Goal: Information Seeking & Learning: Understand process/instructions

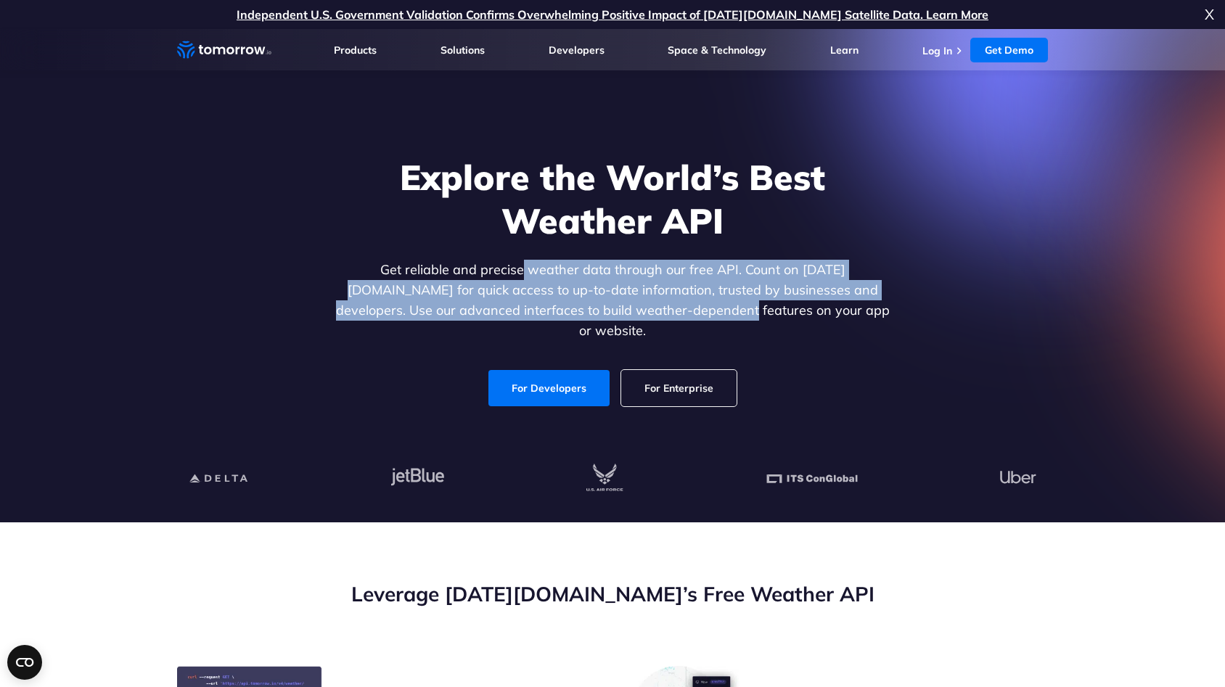
drag, startPoint x: 481, startPoint y: 281, endPoint x: 675, endPoint y: 307, distance: 196.1
click at [675, 307] on p "Get reliable and precise weather data through our free API. Count on Tomorrow.i…" at bounding box center [612, 300] width 560 height 81
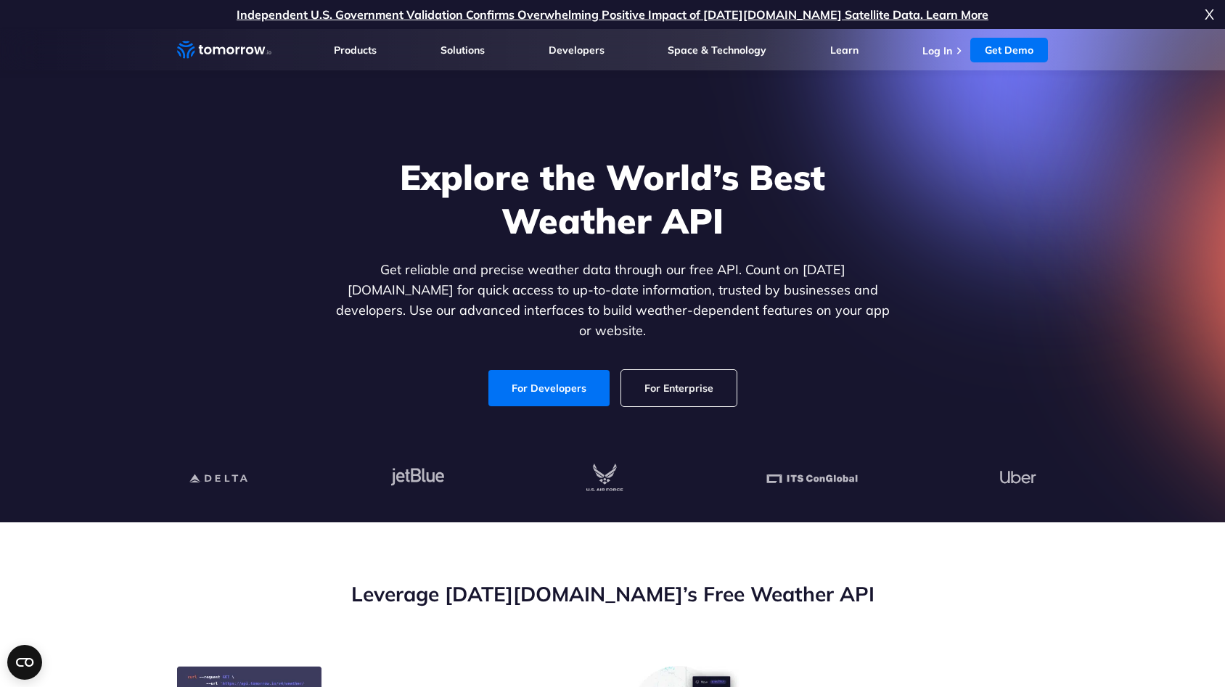
click at [760, 316] on p "Get reliable and precise weather data through our free API. Count on Tomorrow.i…" at bounding box center [612, 300] width 560 height 81
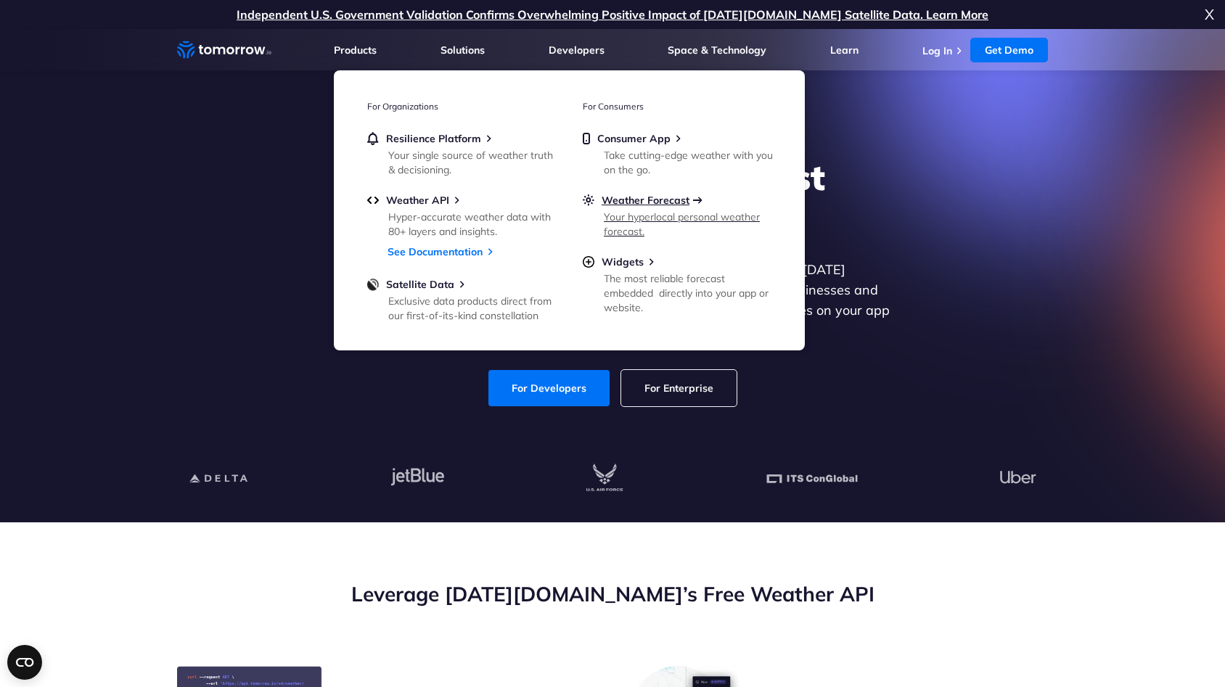
click at [664, 203] on span "Weather Forecast" at bounding box center [645, 200] width 88 height 13
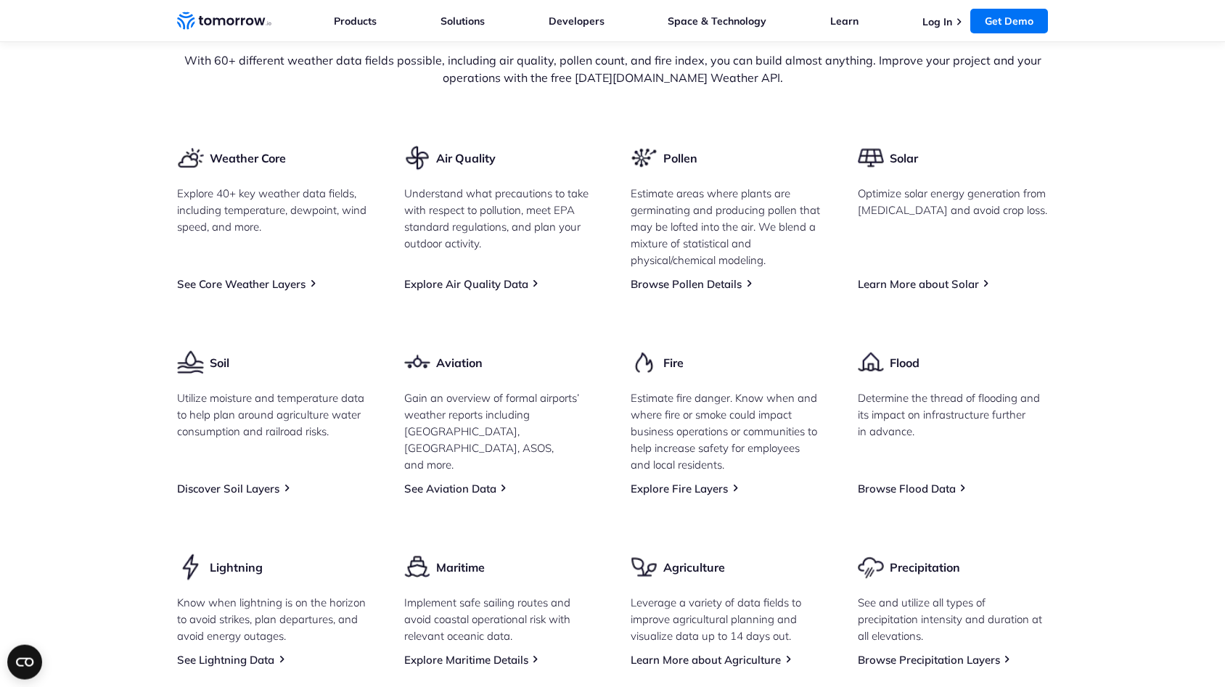
scroll to position [1777, 0]
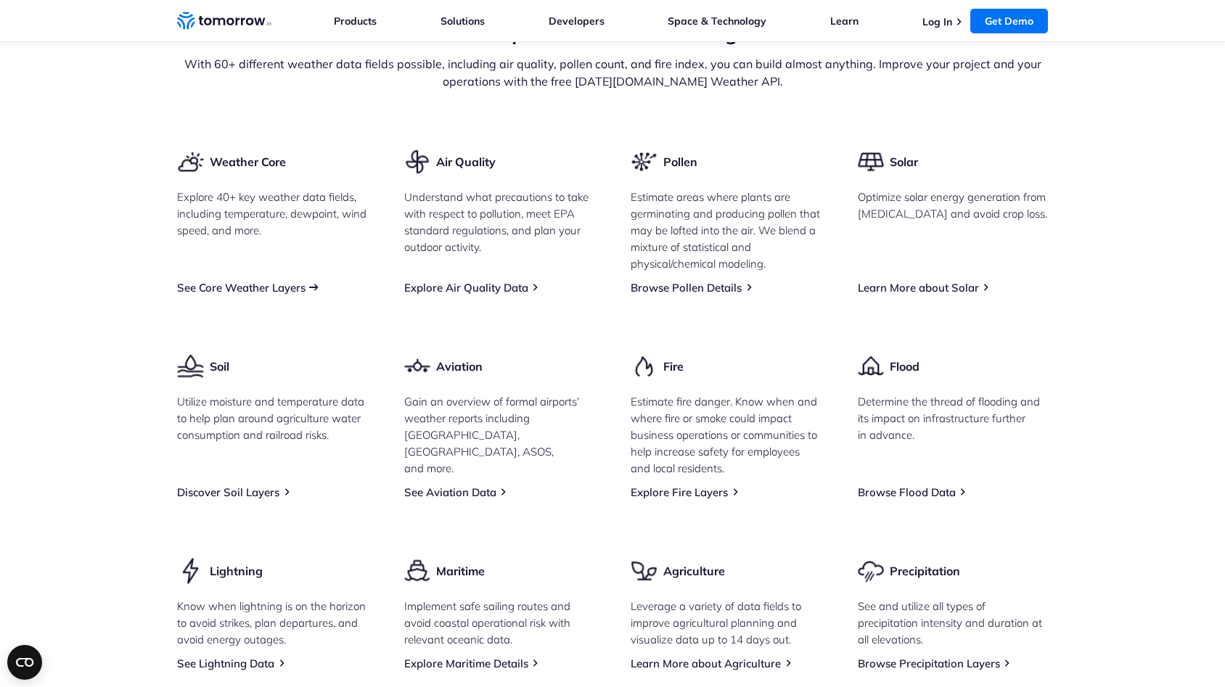
click at [287, 295] on link "See Core Weather Layers" at bounding box center [241, 288] width 128 height 14
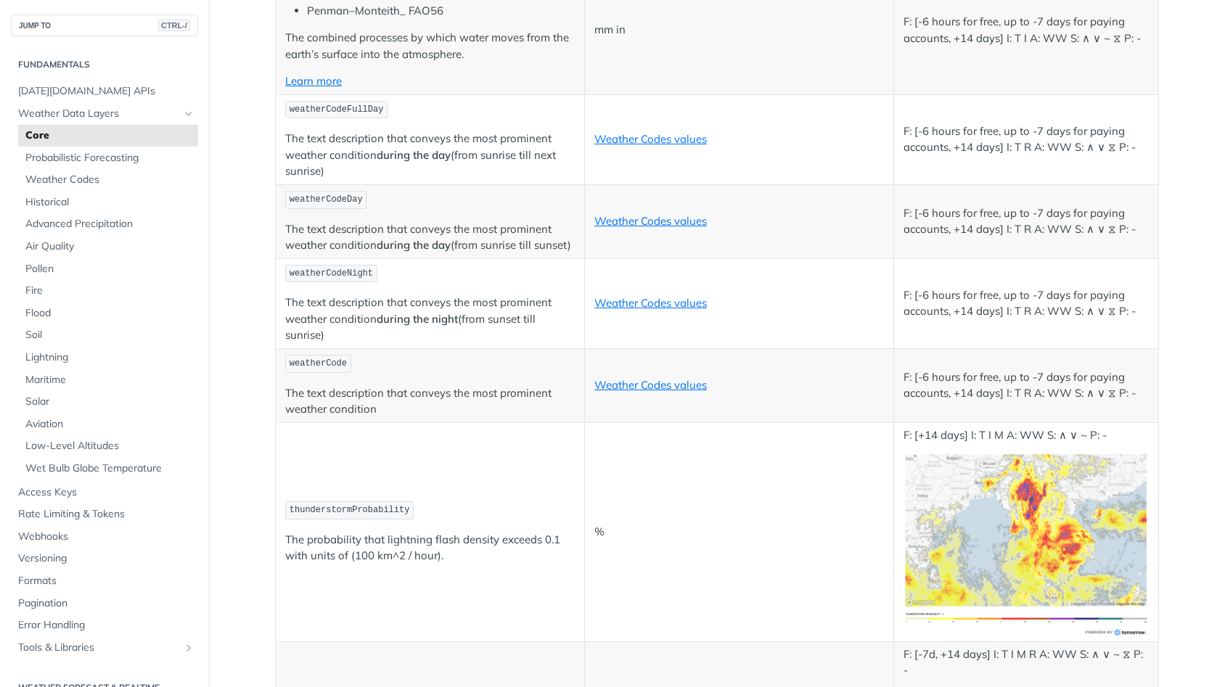
scroll to position [7574, 0]
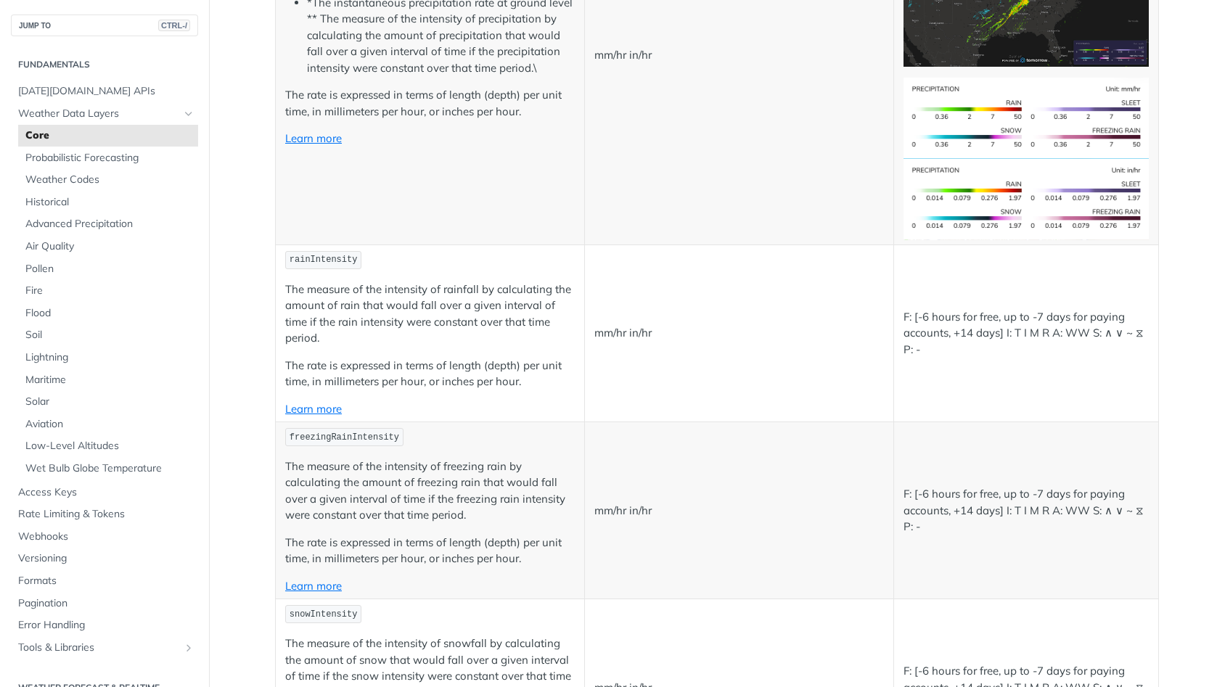
drag, startPoint x: 538, startPoint y: 490, endPoint x: 495, endPoint y: 83, distance: 408.6
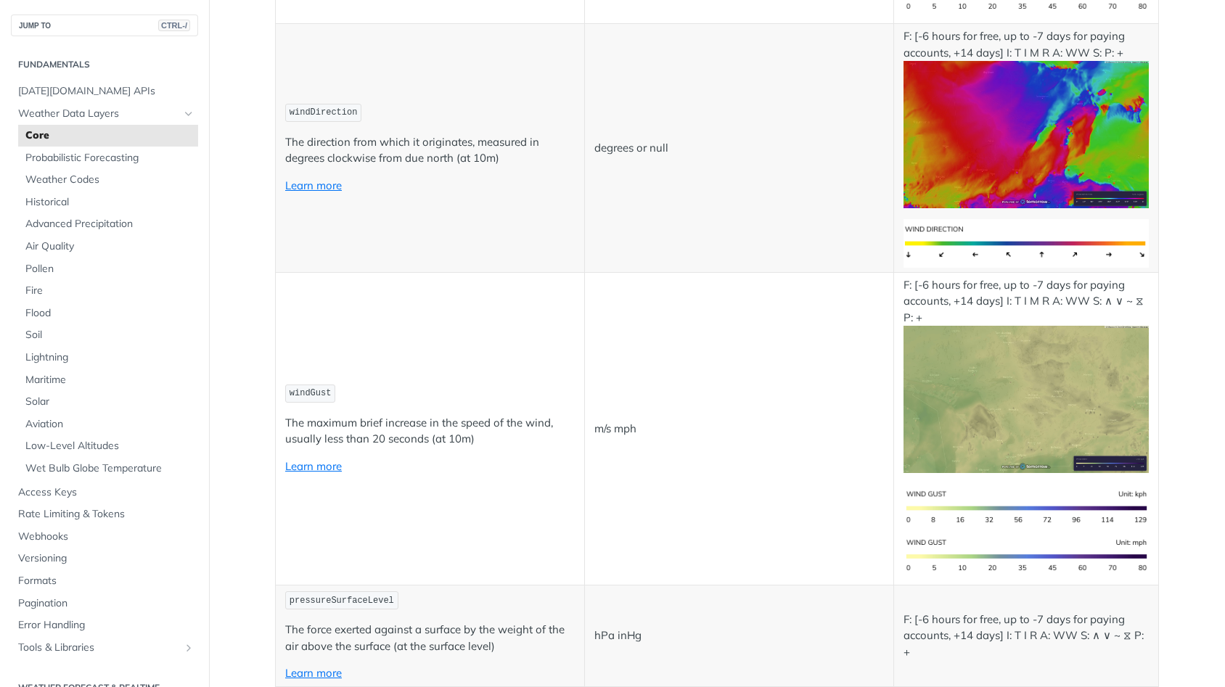
drag, startPoint x: 547, startPoint y: 395, endPoint x: 519, endPoint y: 159, distance: 237.5
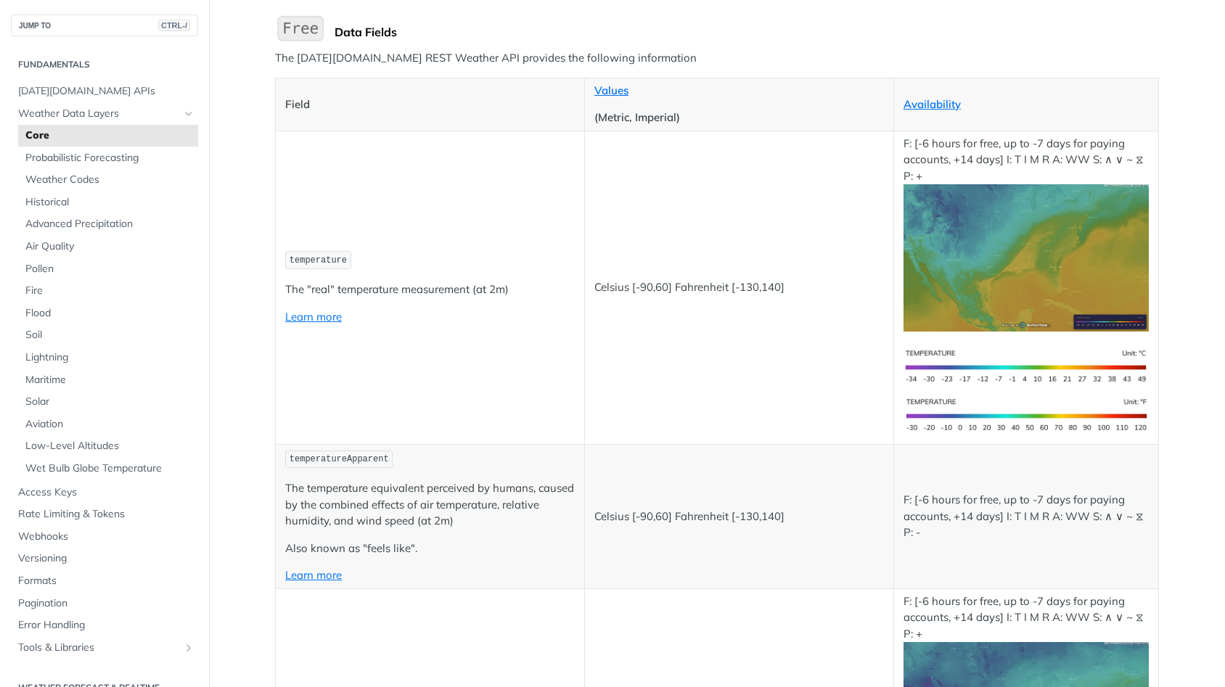
scroll to position [0, 0]
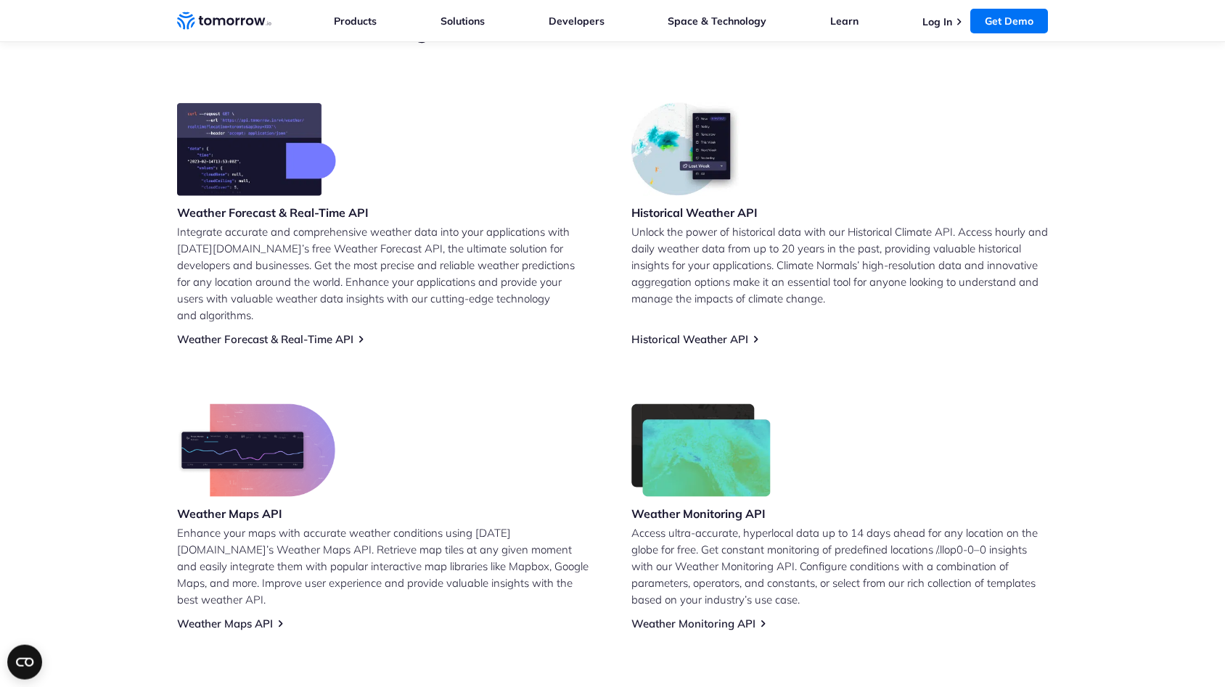
scroll to position [593, 0]
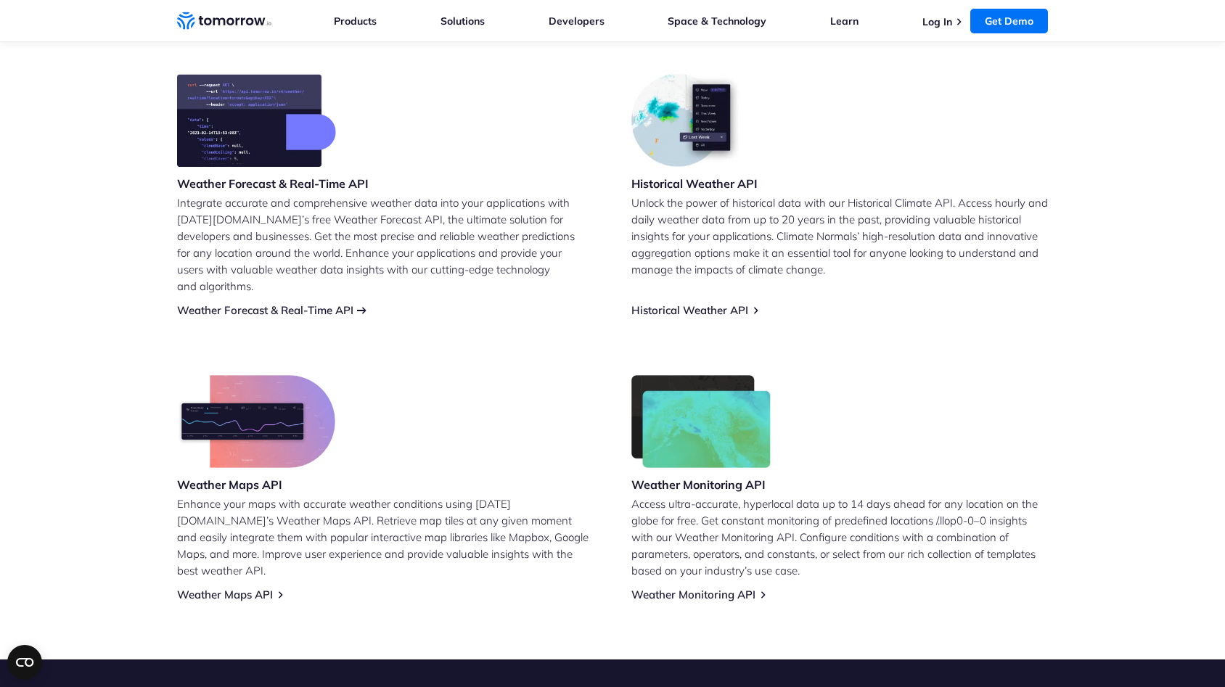
click at [329, 303] on link "Weather Forecast & Real-Time API" at bounding box center [265, 310] width 176 height 14
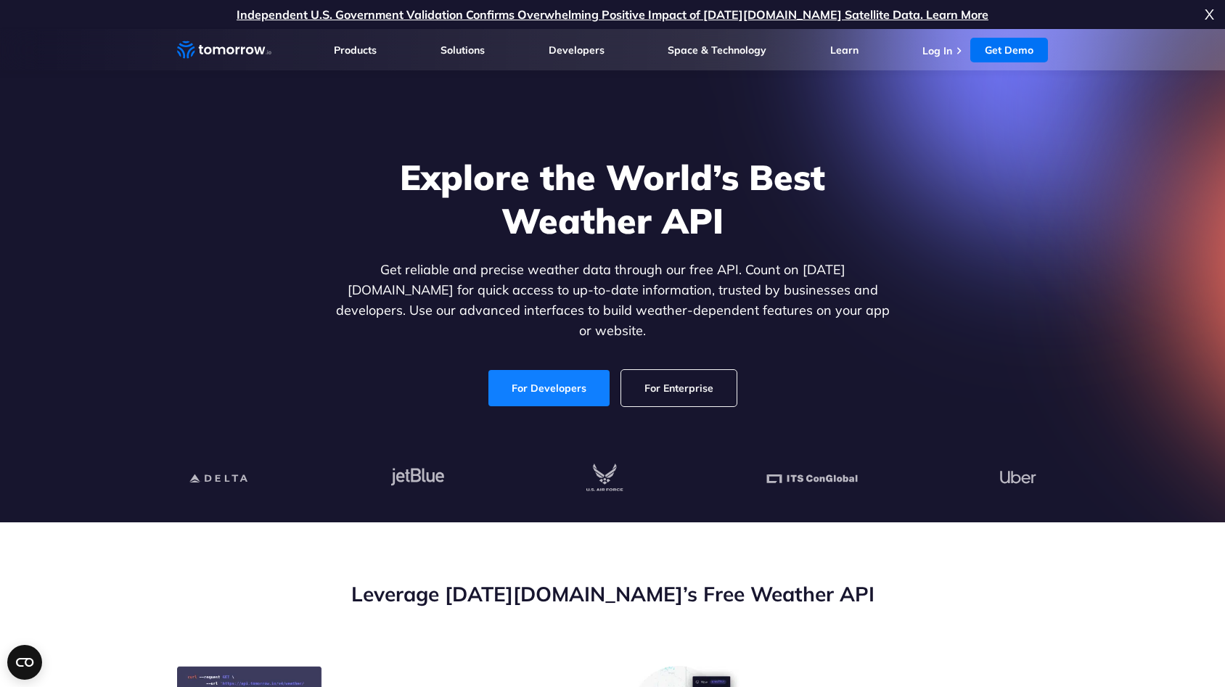
click at [563, 370] on link "For Developers" at bounding box center [548, 388] width 121 height 36
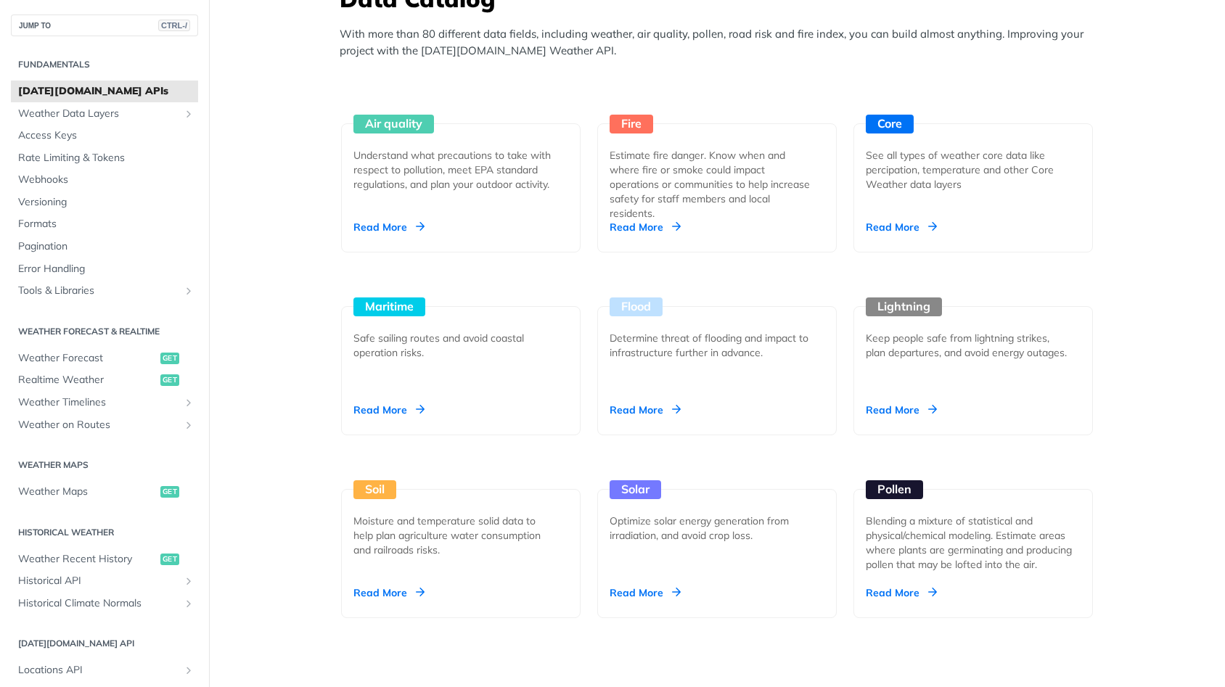
scroll to position [1306, 0]
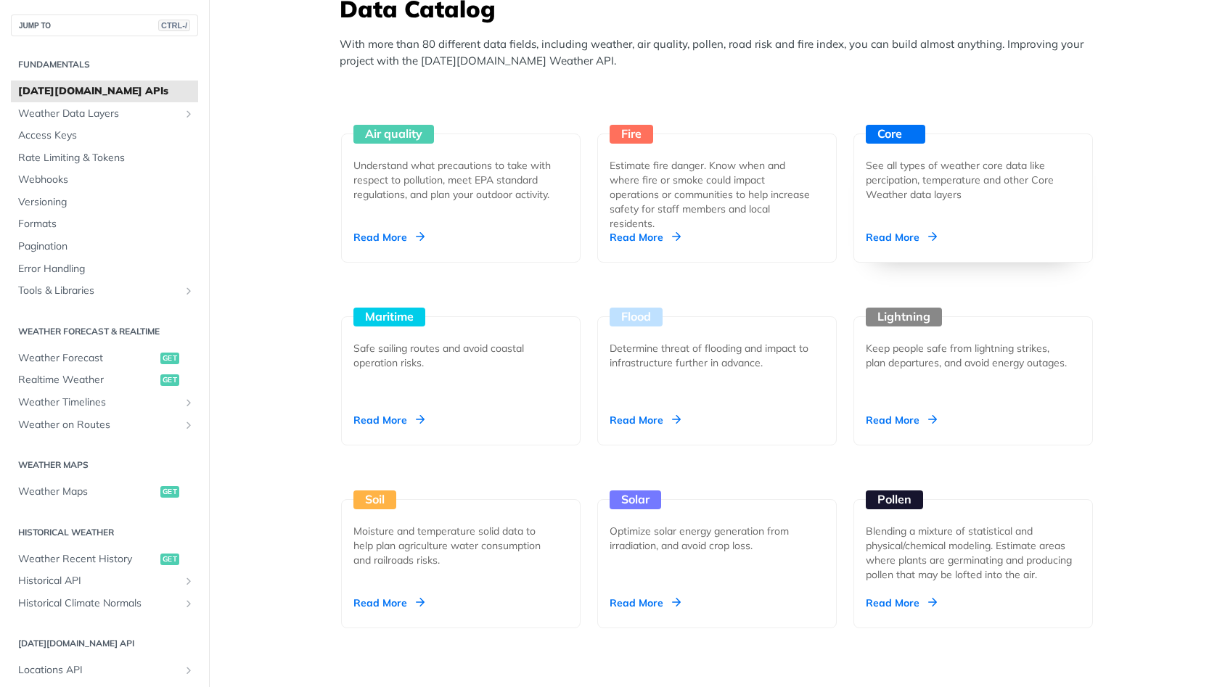
click at [898, 244] on div "Read More" at bounding box center [900, 237] width 71 height 15
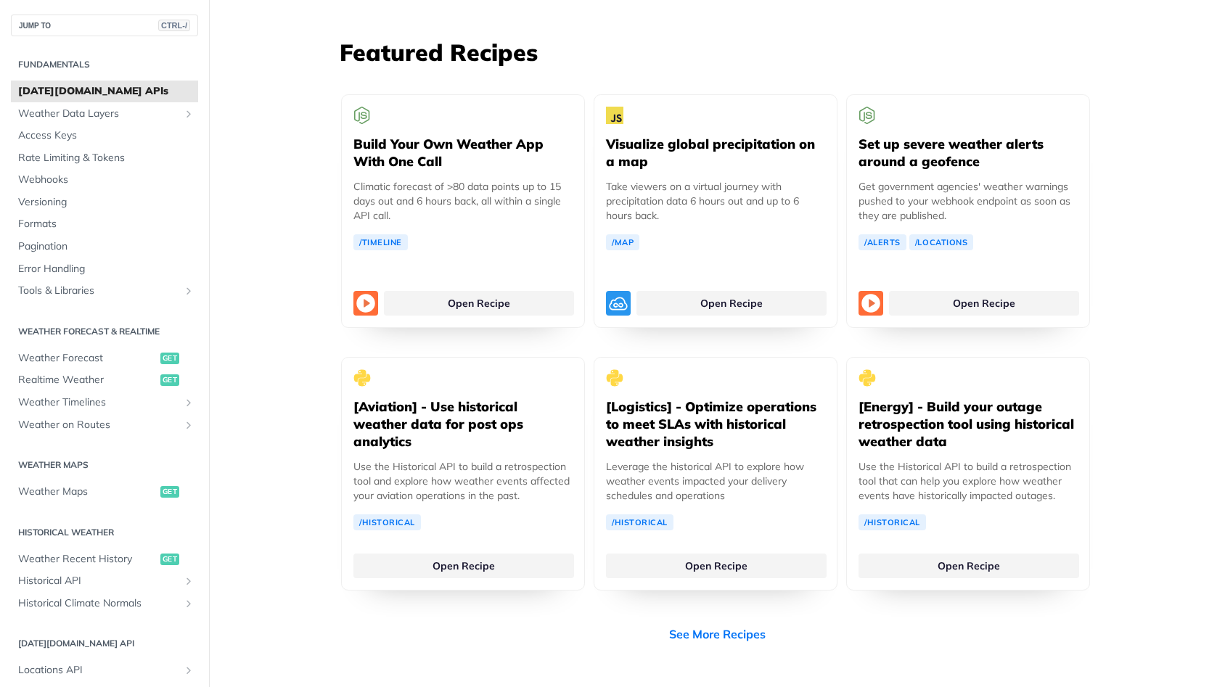
scroll to position [2699, 0]
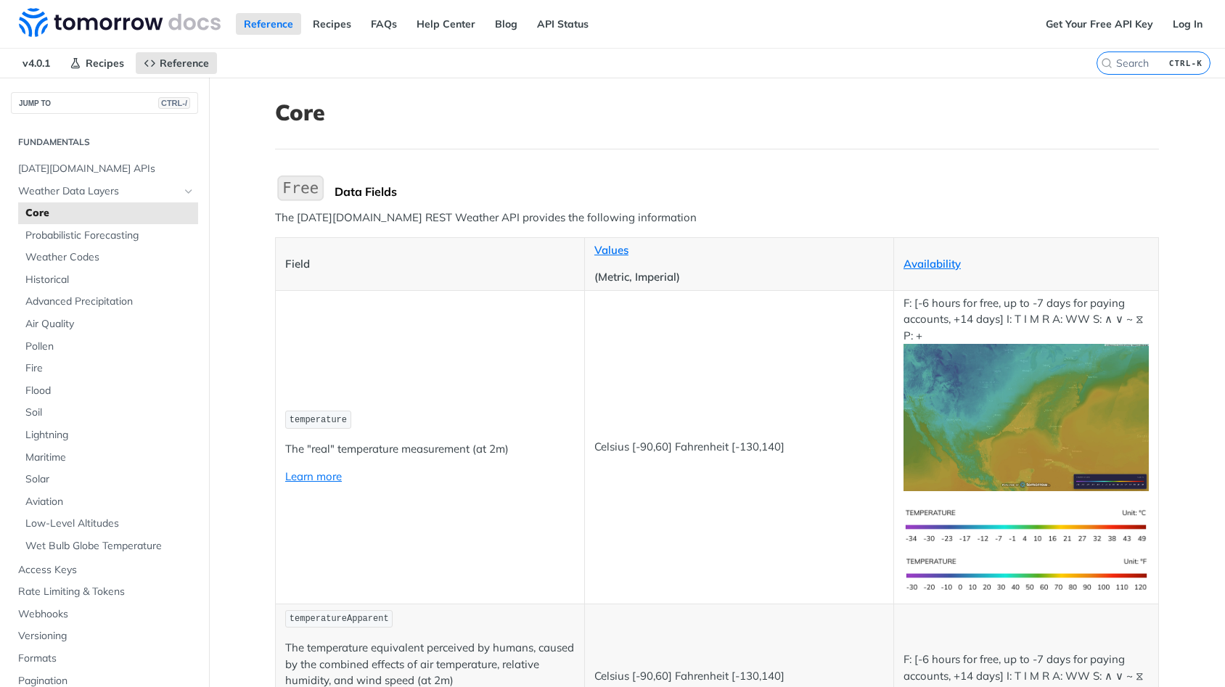
scroll to position [174, 0]
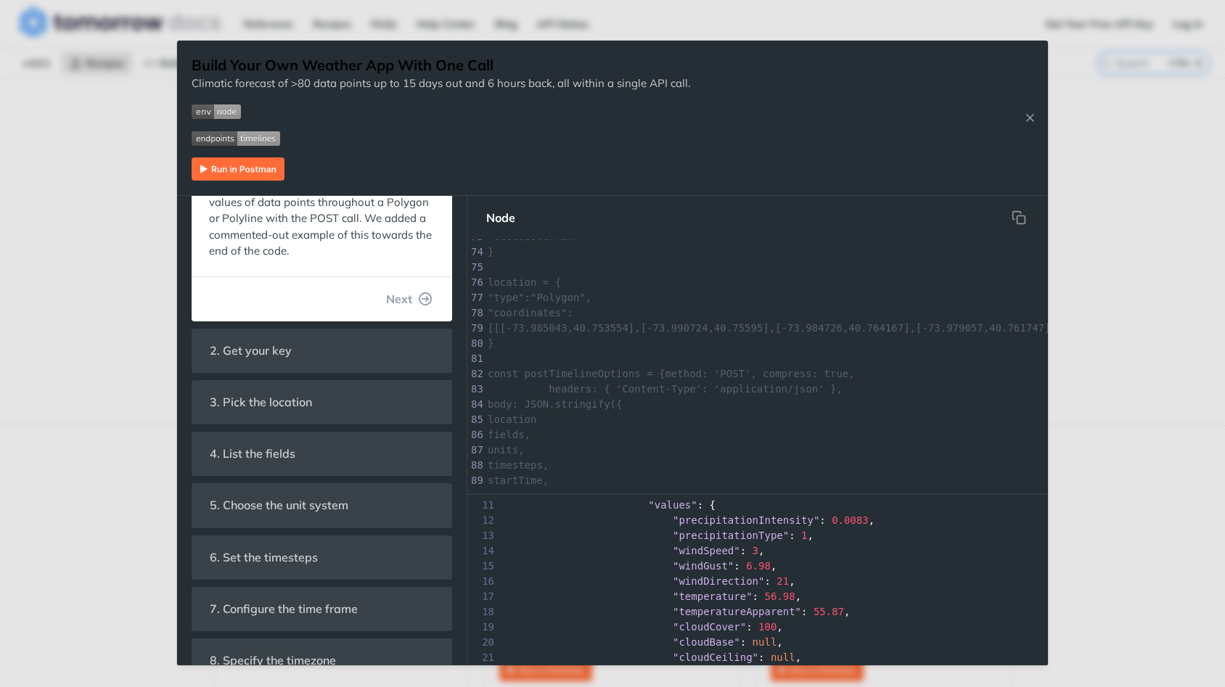
click at [1115, 107] on div "Build Your Own Weather App With One Call Climatic forecast of >80 data points u…" at bounding box center [612, 343] width 1225 height 687
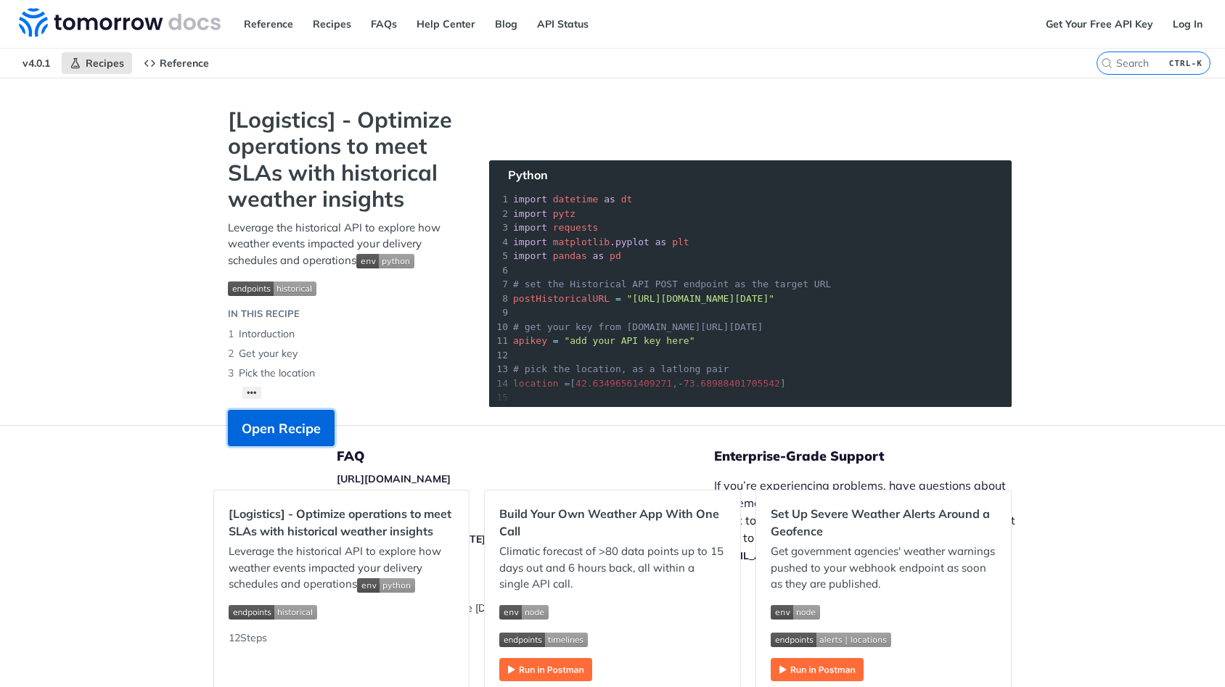
click at [295, 429] on span "Open Recipe" at bounding box center [281, 429] width 79 height 20
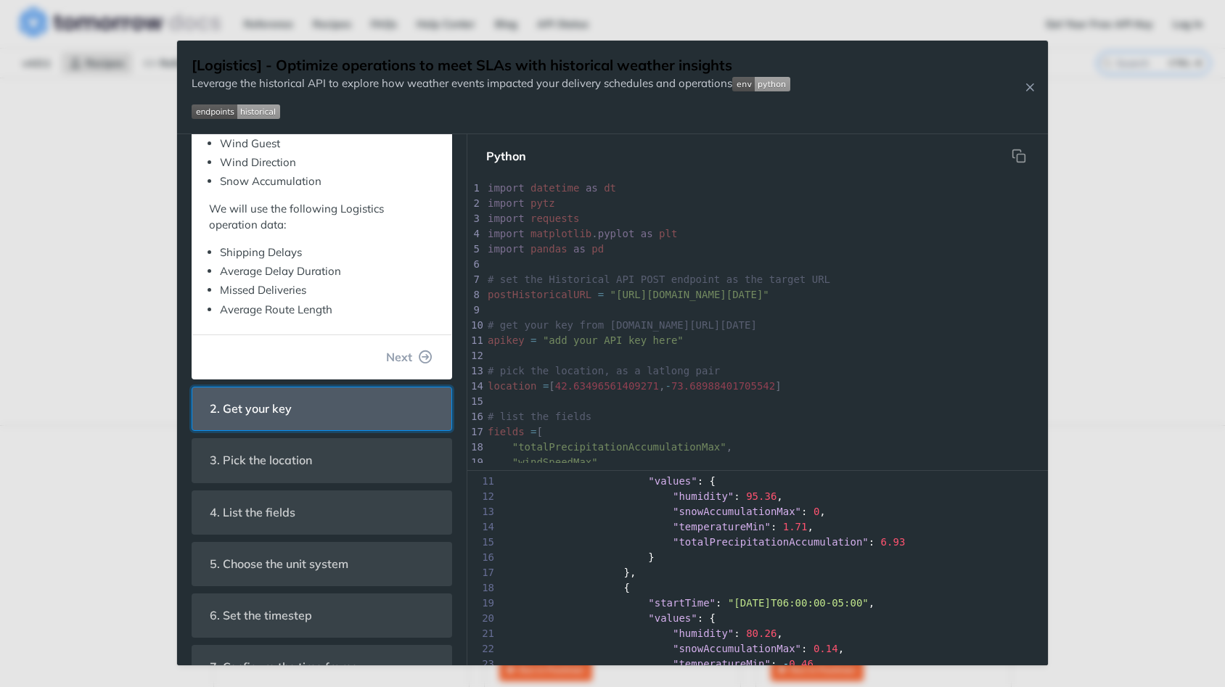
click at [366, 387] on header "2. Get your key" at bounding box center [321, 408] width 259 height 43
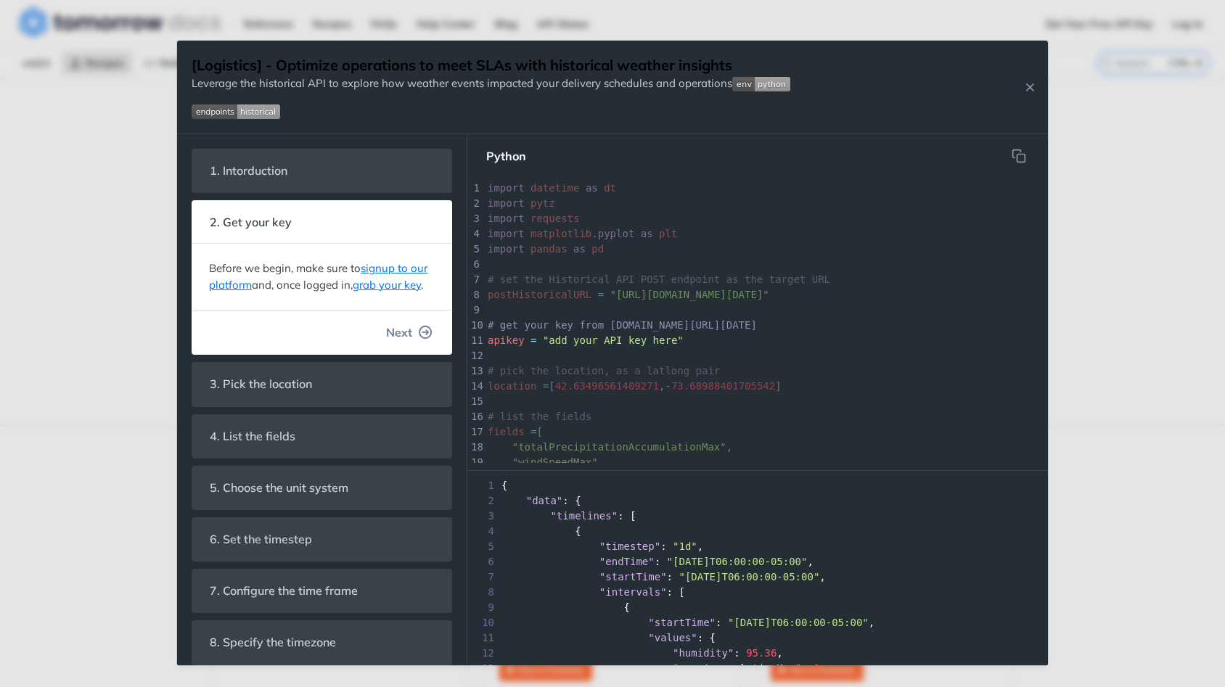
click at [414, 330] on button "Next" at bounding box center [409, 332] width 70 height 29
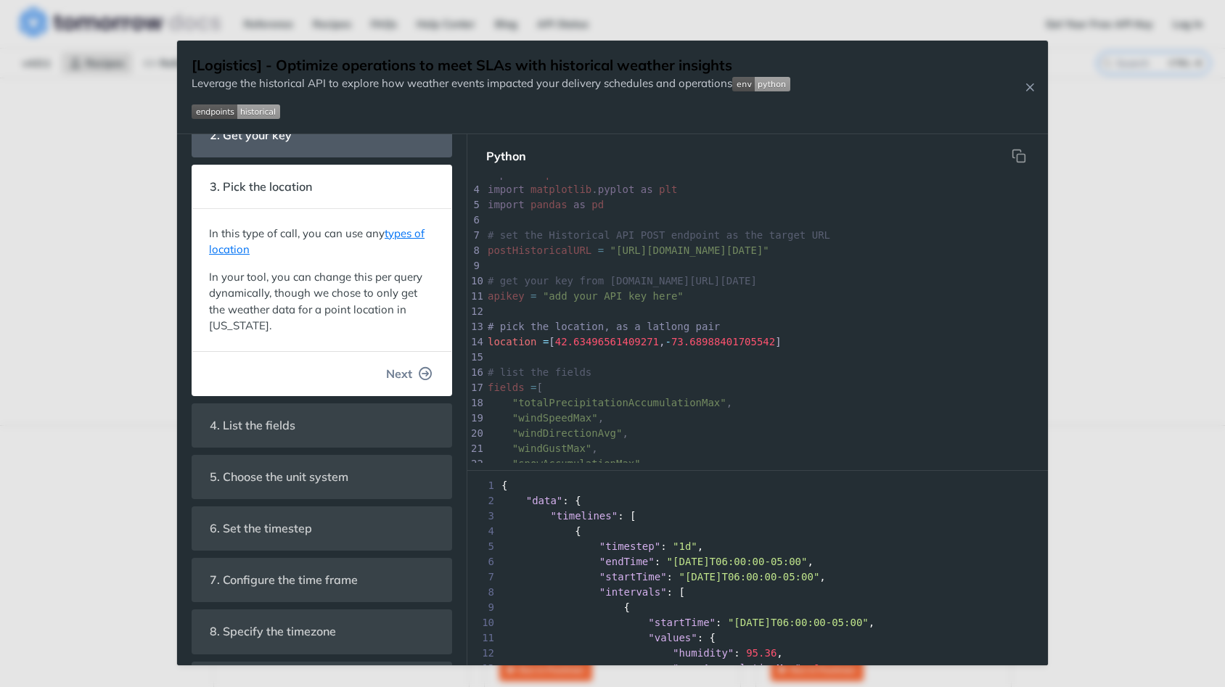
click at [404, 366] on span "Next" at bounding box center [399, 373] width 26 height 17
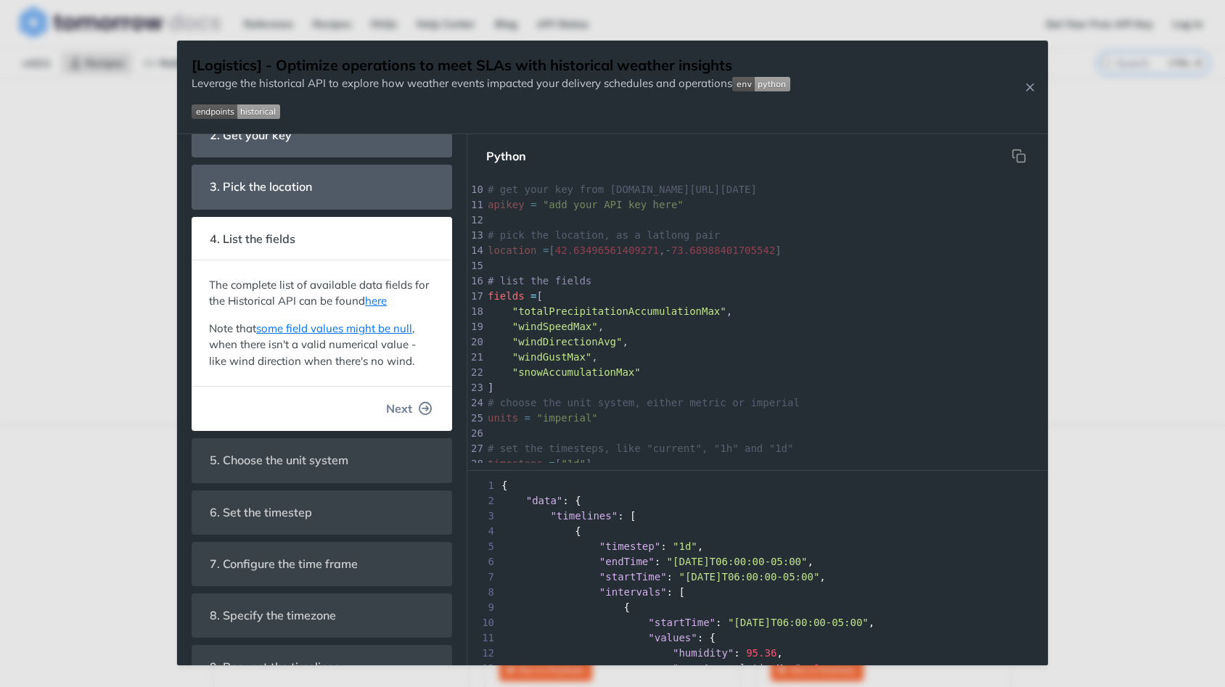
click at [413, 412] on button "Next" at bounding box center [409, 408] width 70 height 29
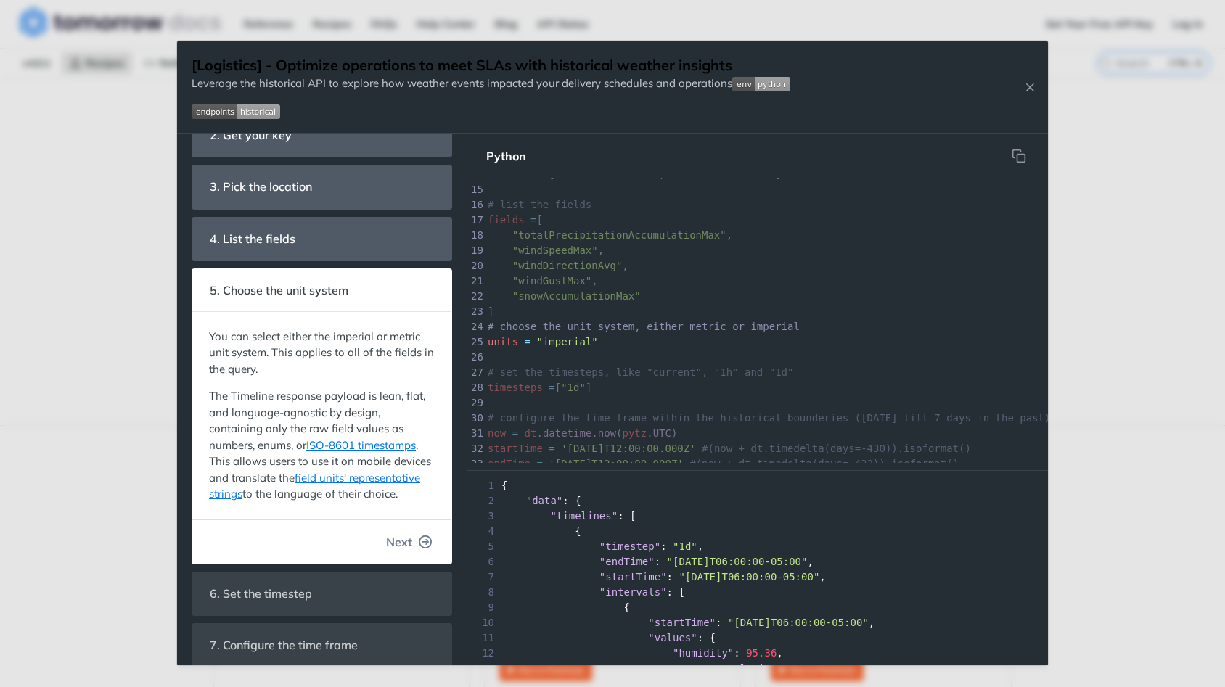
click at [409, 546] on span "Next" at bounding box center [399, 541] width 26 height 17
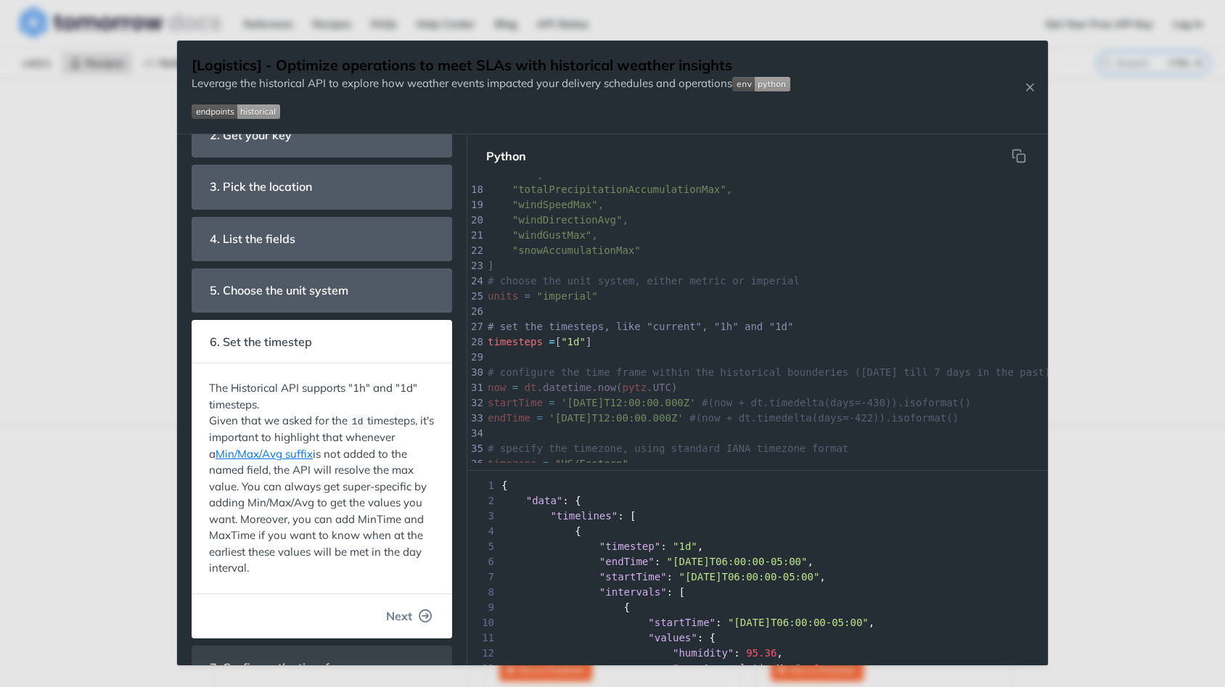
click at [412, 618] on button "Next" at bounding box center [409, 615] width 70 height 29
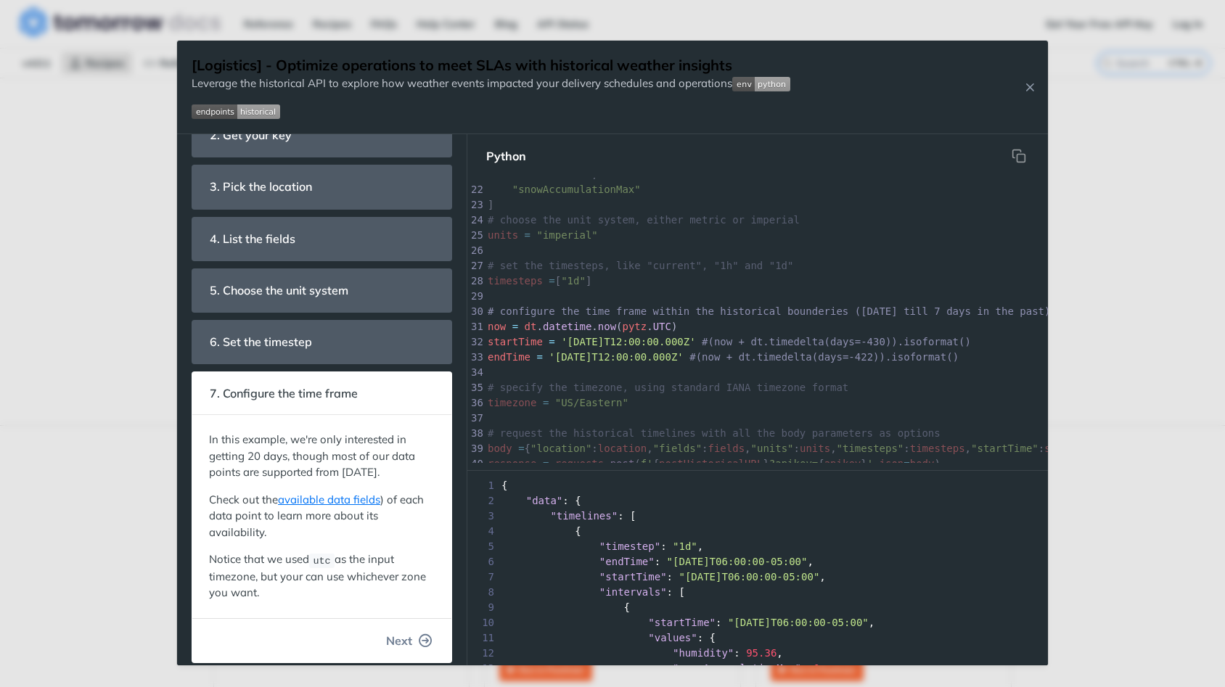
click at [411, 638] on span "Next" at bounding box center [399, 640] width 26 height 17
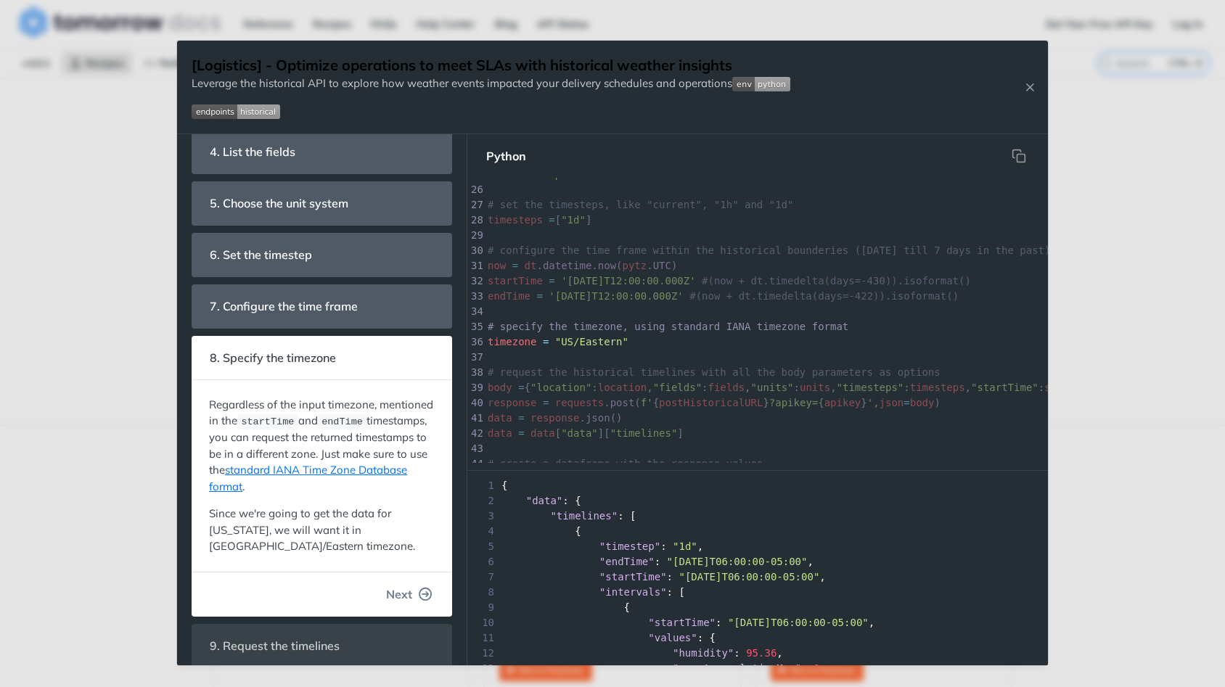
click at [406, 585] on span "Next" at bounding box center [399, 593] width 26 height 17
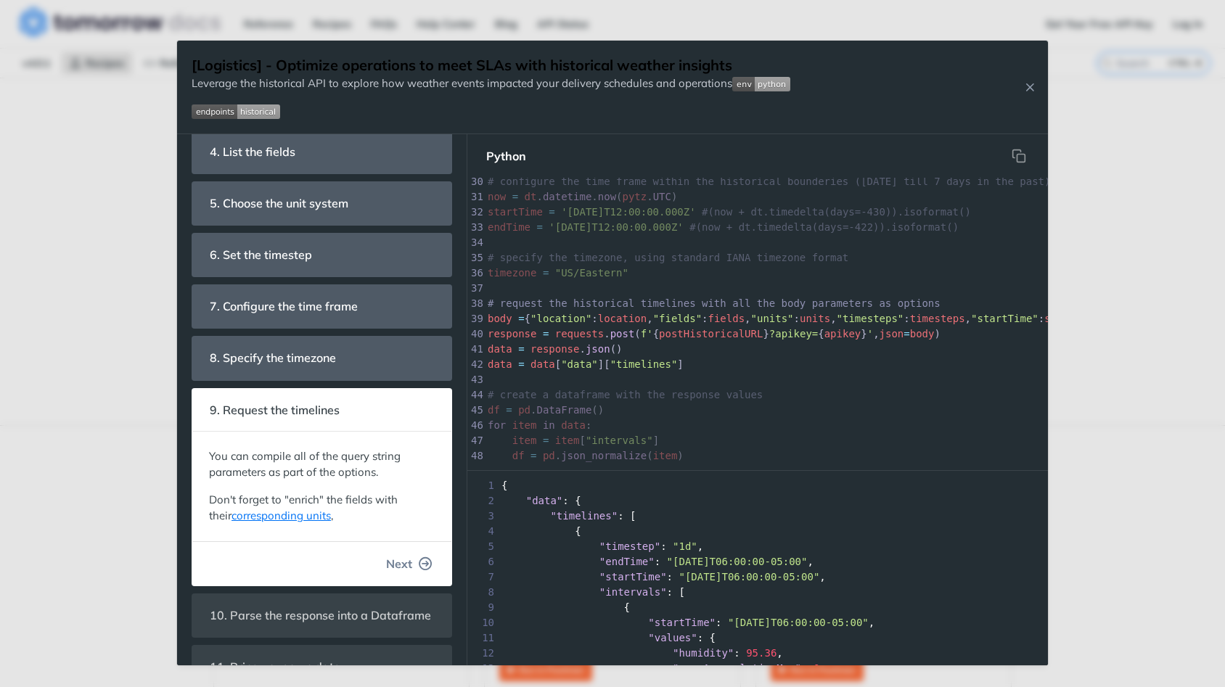
click at [406, 575] on button "Next" at bounding box center [409, 563] width 70 height 29
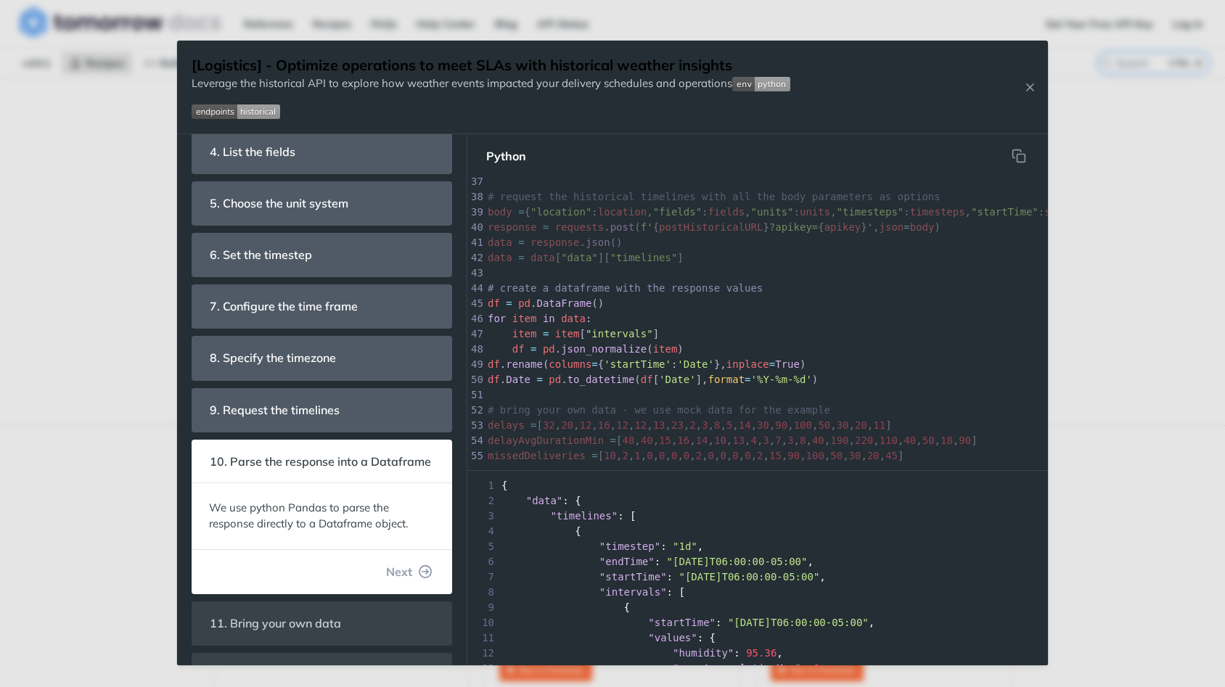
click at [406, 575] on span "Next" at bounding box center [399, 571] width 26 height 17
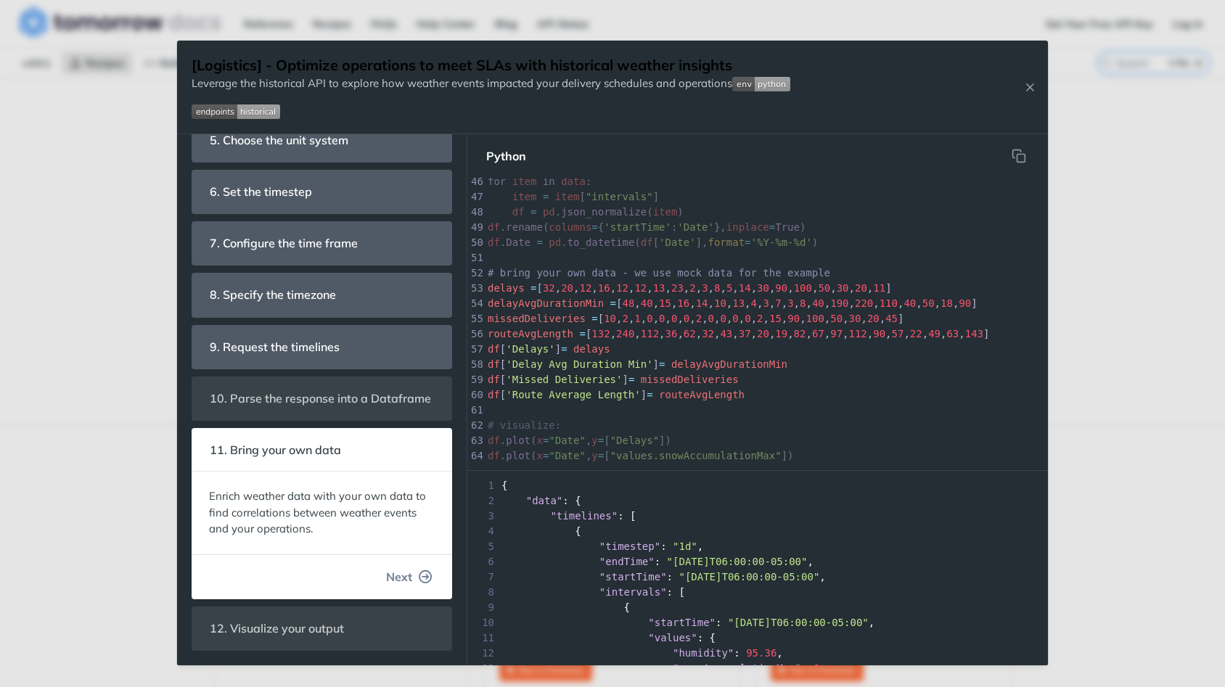
click at [403, 575] on span "Next" at bounding box center [399, 576] width 26 height 17
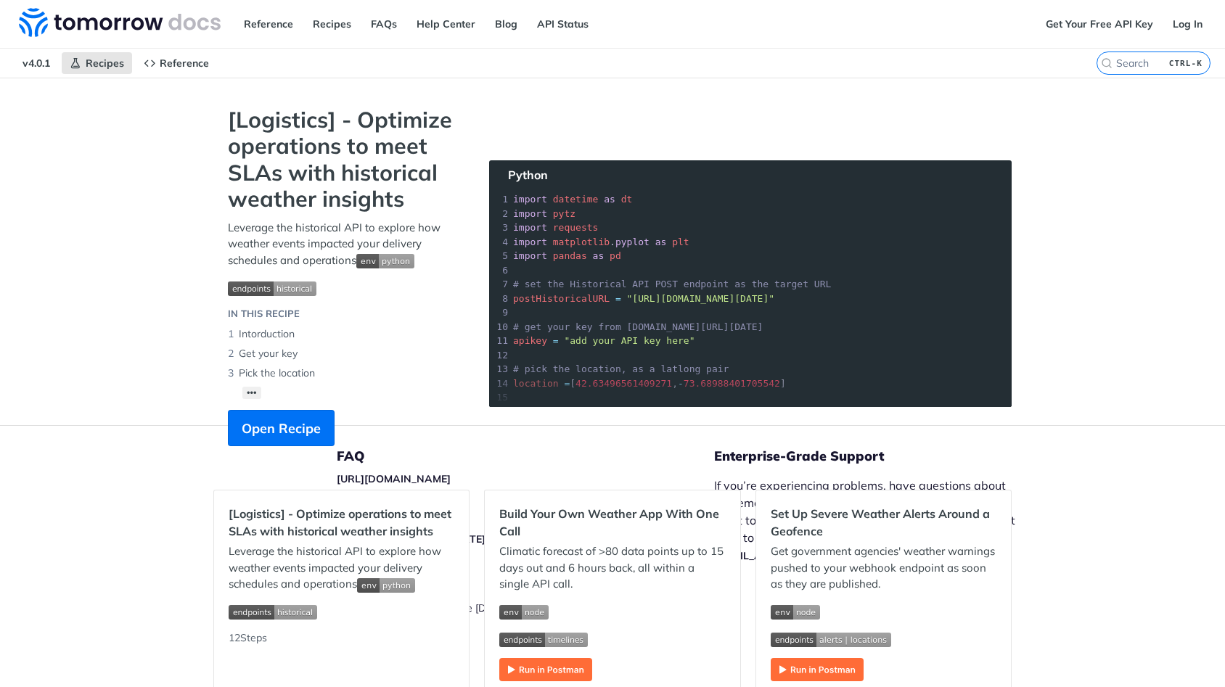
click at [1135, 213] on div "[Logistics] - Optimize operations to meet SLAs with historical weather insights…" at bounding box center [612, 343] width 1225 height 687
